Goal: Information Seeking & Learning: Find specific fact

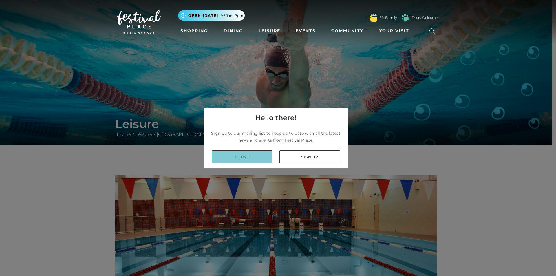
click at [253, 155] on link "Close" at bounding box center [242, 156] width 61 height 13
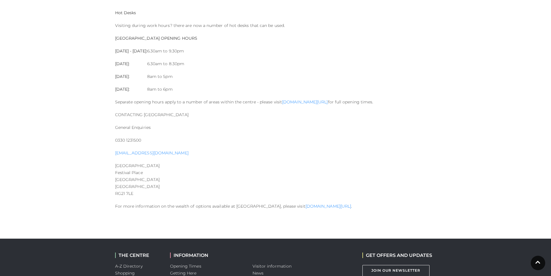
scroll to position [666, 0]
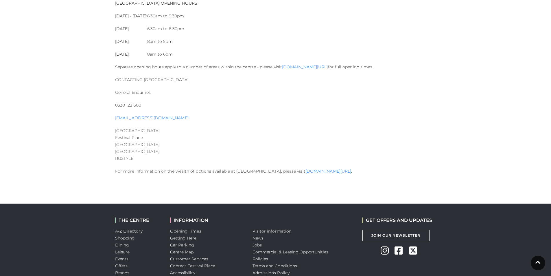
drag, startPoint x: 115, startPoint y: 158, endPoint x: 133, endPoint y: 160, distance: 17.7
click at [133, 160] on p "[GEOGRAPHIC_DATA] Festival [GEOGRAPHIC_DATA]" at bounding box center [275, 144] width 321 height 35
copy p "RG21 7LE"
drag, startPoint x: 116, startPoint y: 138, endPoint x: 144, endPoint y: 142, distance: 29.0
click at [144, 142] on p "[GEOGRAPHIC_DATA] Festival [GEOGRAPHIC_DATA]" at bounding box center [275, 144] width 321 height 35
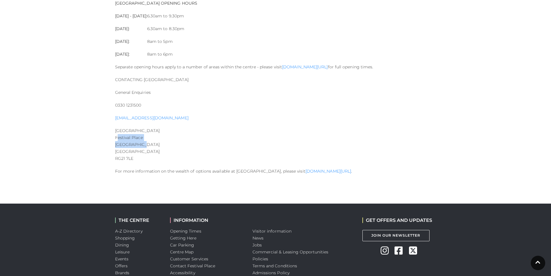
click at [127, 141] on p "[GEOGRAPHIC_DATA] Festival [GEOGRAPHIC_DATA]" at bounding box center [275, 144] width 321 height 35
drag, startPoint x: 115, startPoint y: 138, endPoint x: 147, endPoint y: 158, distance: 37.3
click at [147, 158] on p "[GEOGRAPHIC_DATA] Festival [GEOGRAPHIC_DATA]" at bounding box center [275, 144] width 321 height 35
copy p "Festival [GEOGRAPHIC_DATA]"
